Goal: Navigation & Orientation: Find specific page/section

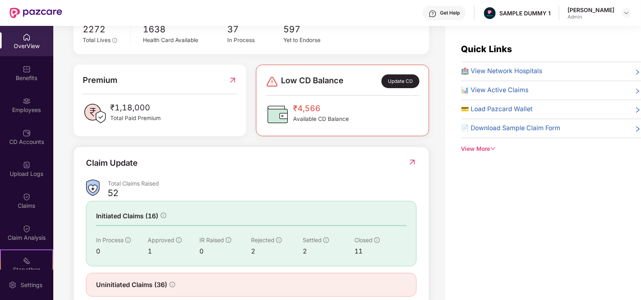
scroll to position [198, 0]
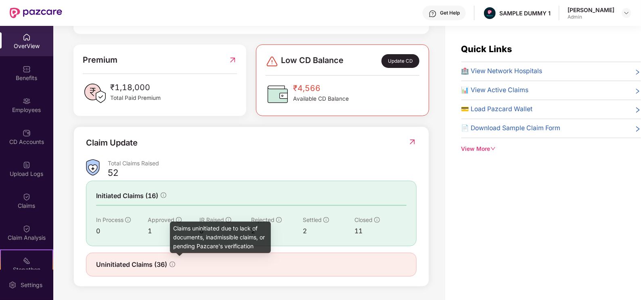
click at [174, 264] on icon "info-circle" at bounding box center [173, 264] width 6 height 6
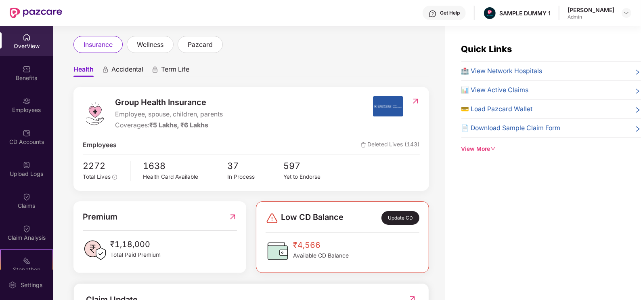
scroll to position [40, 0]
click at [489, 149] on div "View More" at bounding box center [551, 149] width 180 height 9
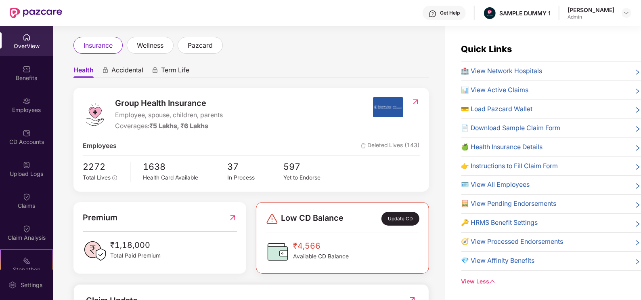
click at [445, 16] on div "Get Help" at bounding box center [444, 13] width 43 height 15
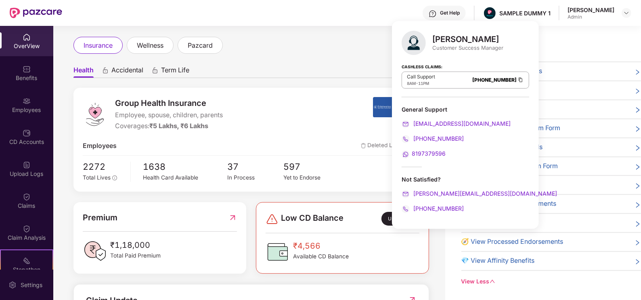
click at [549, 38] on div "Quick Links 🏥 View Network Hospitals 📊 View Active Claims 💳 Load Pazcard Wallet…" at bounding box center [543, 176] width 196 height 300
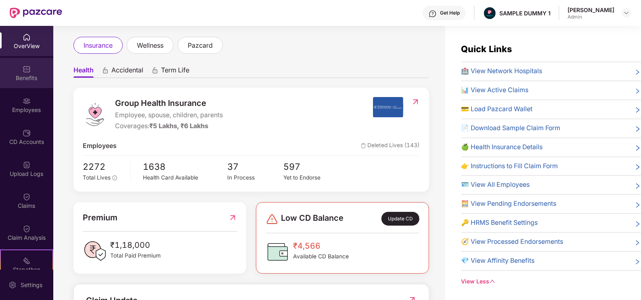
click at [23, 67] on img at bounding box center [27, 69] width 8 height 8
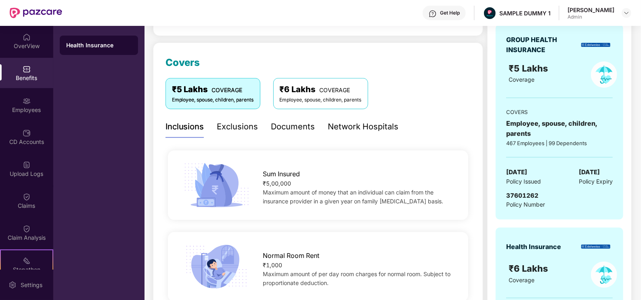
scroll to position [88, 0]
click at [236, 124] on div "Exclusions" at bounding box center [237, 126] width 41 height 13
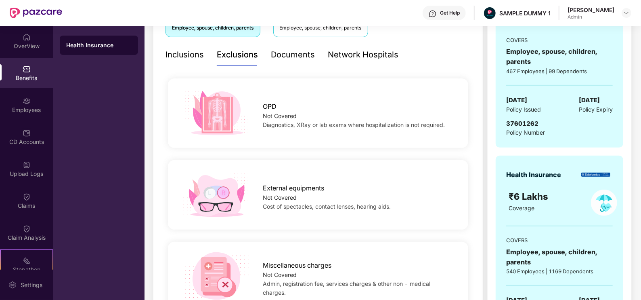
scroll to position [163, 0]
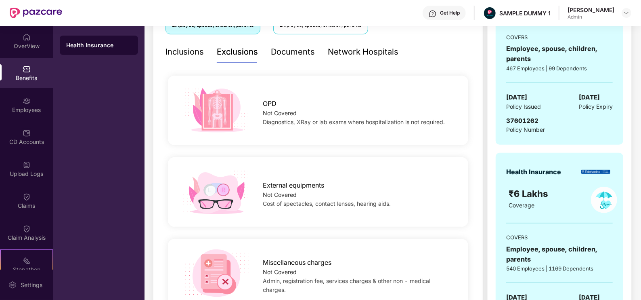
click at [293, 55] on div "Documents" at bounding box center [293, 52] width 44 height 13
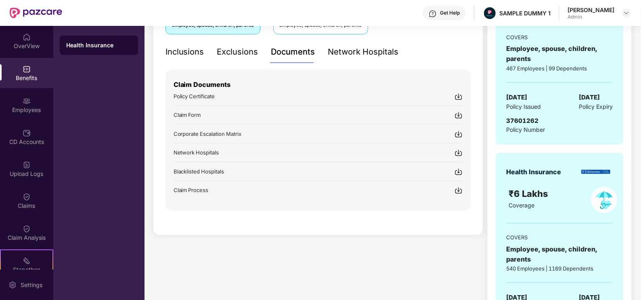
click at [362, 56] on div "Network Hospitals" at bounding box center [363, 52] width 71 height 13
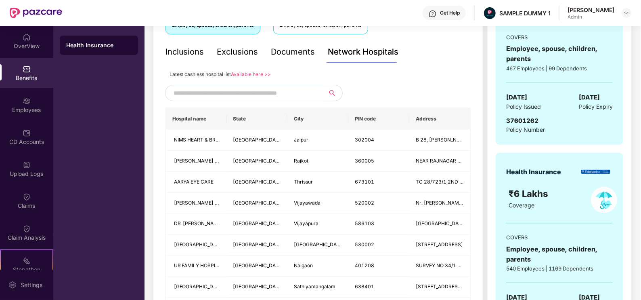
click at [232, 87] on input "text" at bounding box center [243, 93] width 138 height 12
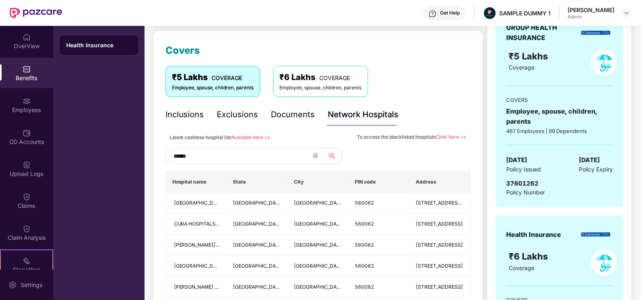
scroll to position [78, 0]
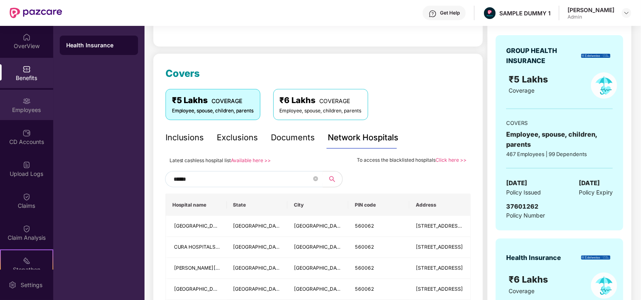
type input "******"
click at [26, 97] on img at bounding box center [27, 101] width 8 height 8
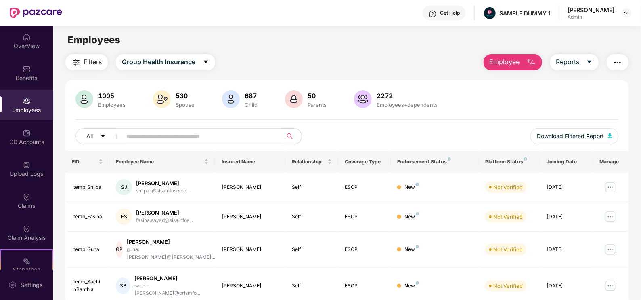
click at [509, 69] on button "Employee" at bounding box center [513, 62] width 59 height 16
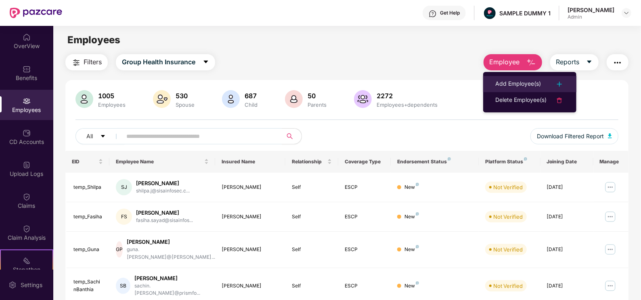
click at [513, 81] on div "Add Employee(s)" at bounding box center [518, 84] width 46 height 10
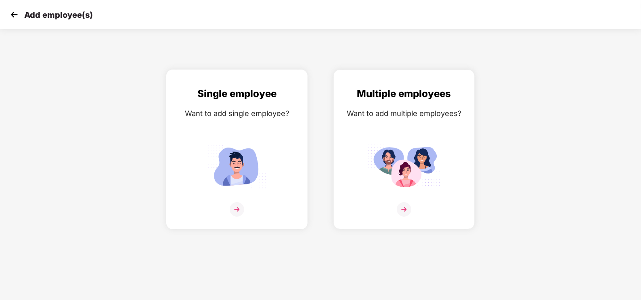
click at [235, 204] on img at bounding box center [237, 209] width 15 height 15
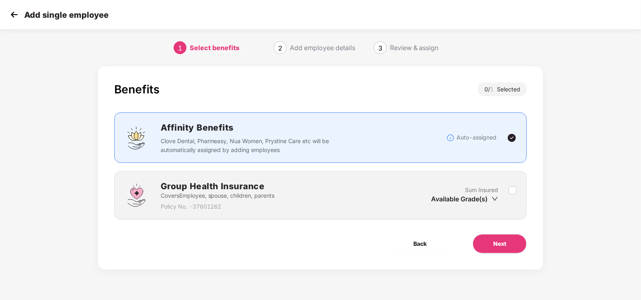
click at [13, 15] on img at bounding box center [14, 14] width 12 height 12
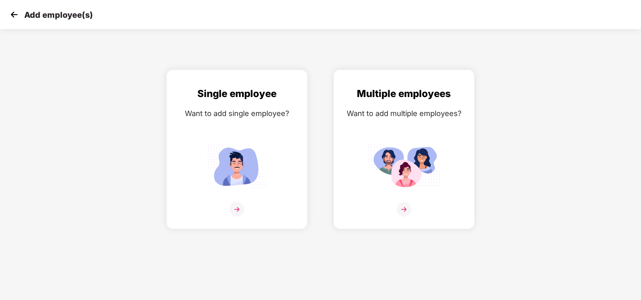
click at [13, 15] on img at bounding box center [14, 14] width 12 height 12
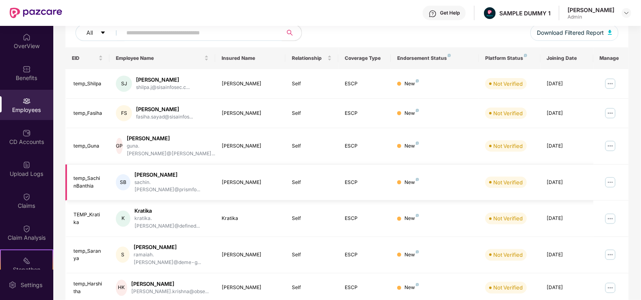
scroll to position [195, 0]
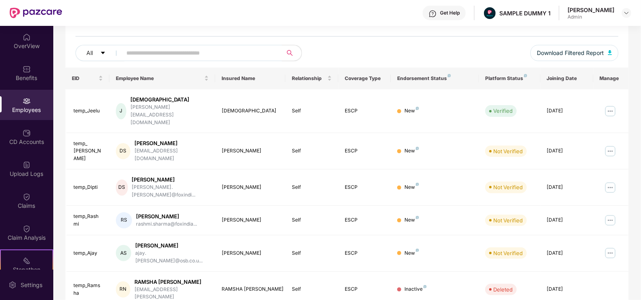
scroll to position [80, 0]
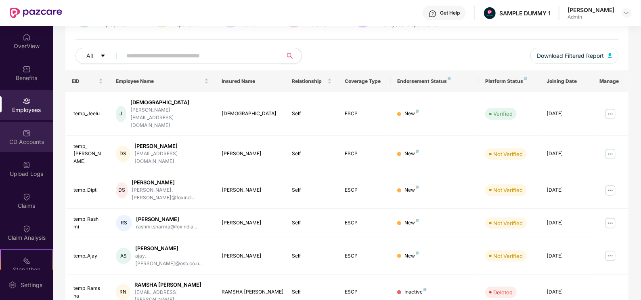
click at [32, 137] on div "CD Accounts" at bounding box center [26, 137] width 53 height 30
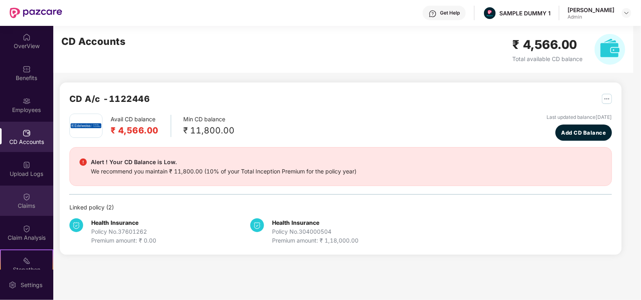
click at [28, 201] on div "Claims" at bounding box center [26, 205] width 53 height 8
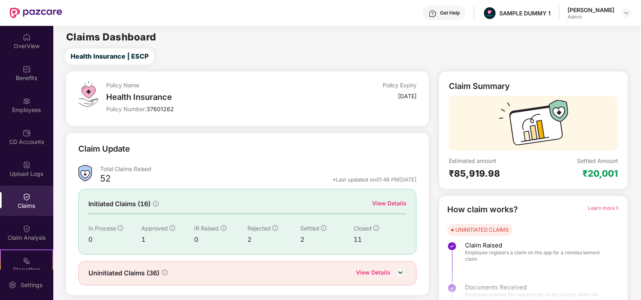
click at [397, 204] on div "View Details" at bounding box center [389, 203] width 34 height 9
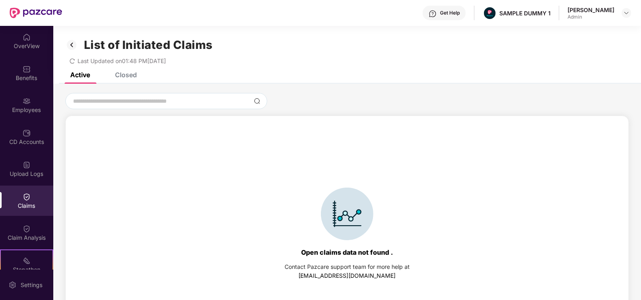
click at [130, 79] on div "Closed" at bounding box center [120, 75] width 34 height 18
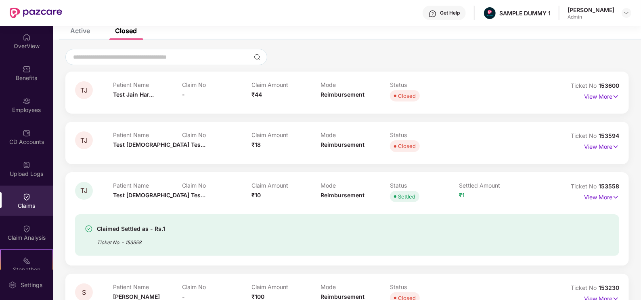
scroll to position [44, 0]
click at [598, 197] on p "View More" at bounding box center [601, 196] width 35 height 11
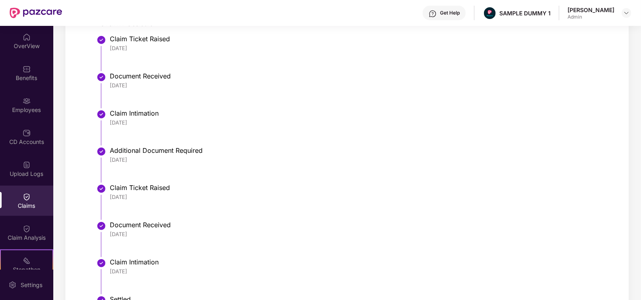
scroll to position [369, 0]
click at [186, 224] on div "Document Received" at bounding box center [360, 224] width 501 height 8
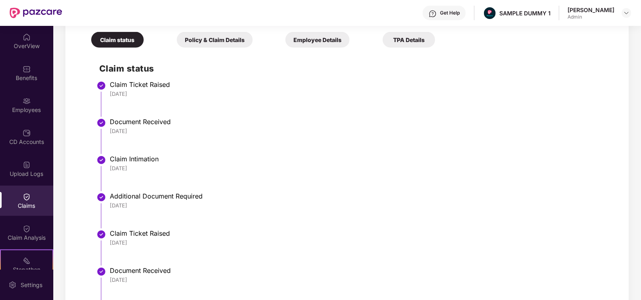
scroll to position [322, 0]
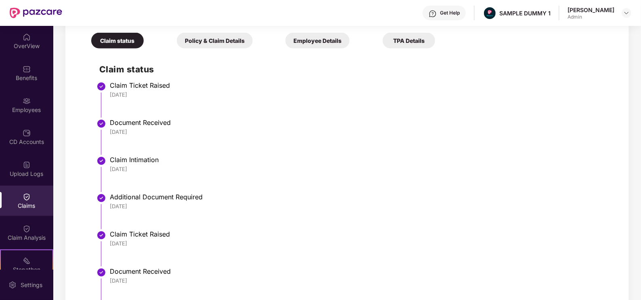
click at [209, 42] on div "Policy & Claim Details" at bounding box center [215, 41] width 76 height 16
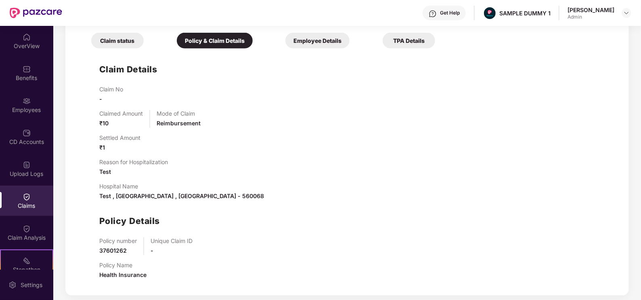
click at [327, 36] on div "Employee Details" at bounding box center [317, 41] width 64 height 16
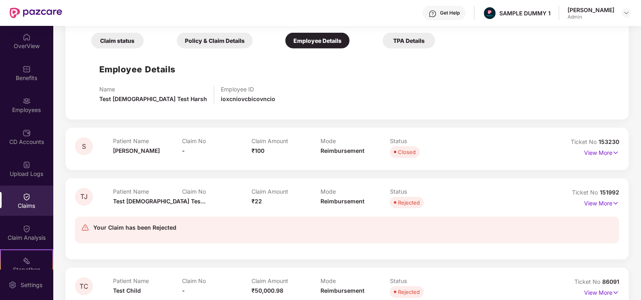
click at [409, 36] on div "TPA Details" at bounding box center [409, 41] width 52 height 16
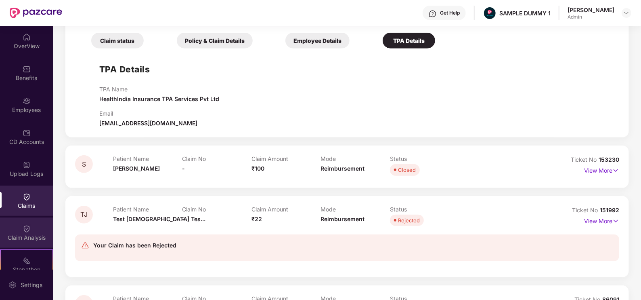
click at [17, 236] on div "Claim Analysis" at bounding box center [26, 237] width 53 height 8
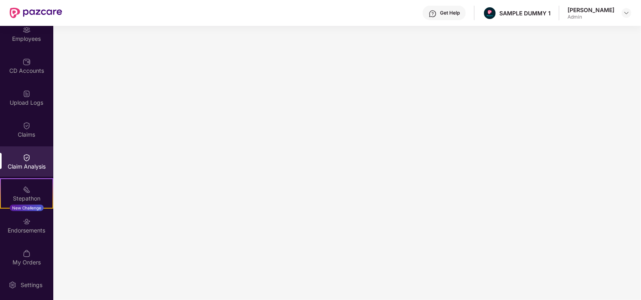
scroll to position [80, 0]
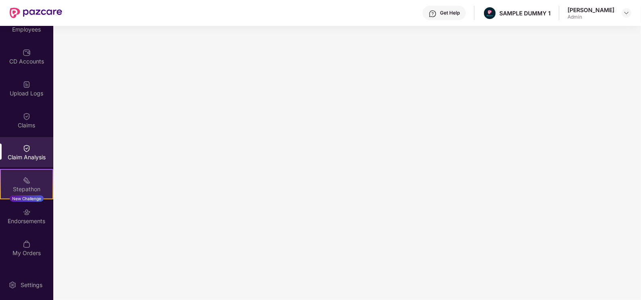
click at [23, 181] on img at bounding box center [27, 180] width 8 height 8
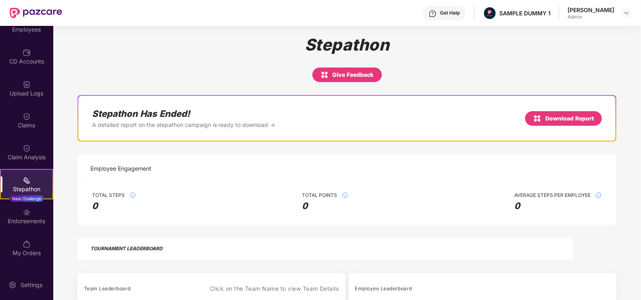
scroll to position [3, 0]
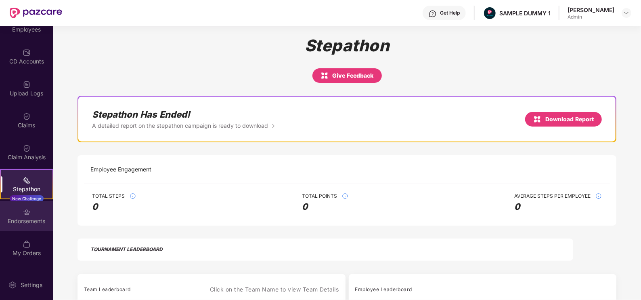
click at [22, 221] on div "Endorsements" at bounding box center [26, 221] width 53 height 8
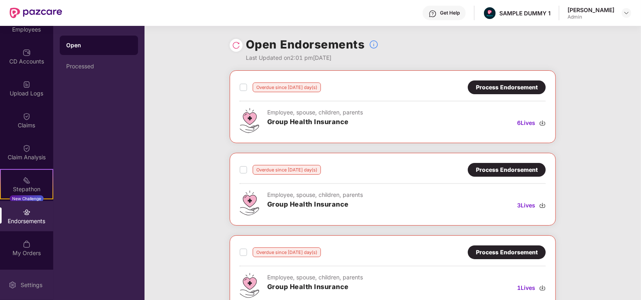
scroll to position [107, 0]
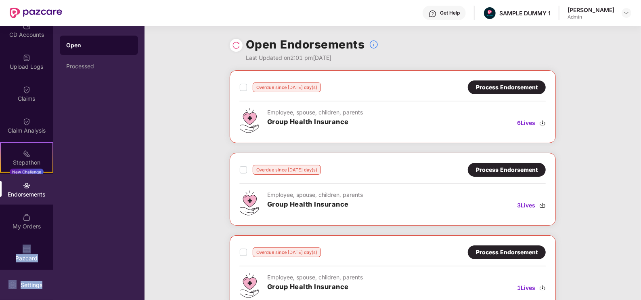
drag, startPoint x: 50, startPoint y: 238, endPoint x: 49, endPoint y: 287, distance: 48.9
click at [49, 287] on div "OverView Benefits Employees CD Accounts Upload Logs Claims Claim Analysis Stepa…" at bounding box center [26, 163] width 53 height 274
click at [129, 105] on div "Open Processed" at bounding box center [98, 163] width 91 height 274
click at [36, 275] on div "Settings" at bounding box center [26, 284] width 53 height 30
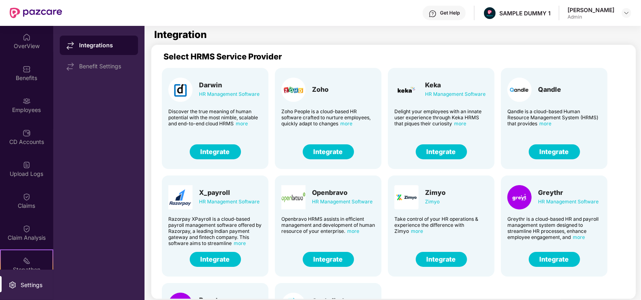
scroll to position [27, 0]
